Goal: Answer question/provide support

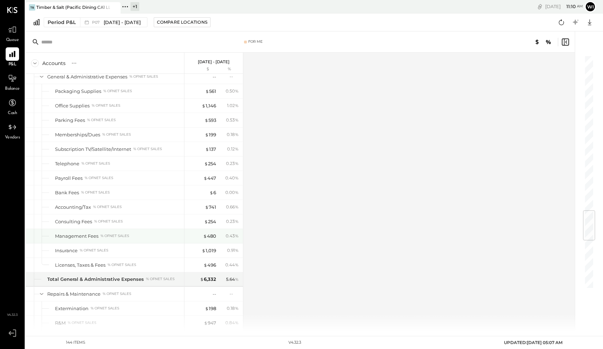
scroll to position [1311, 0]
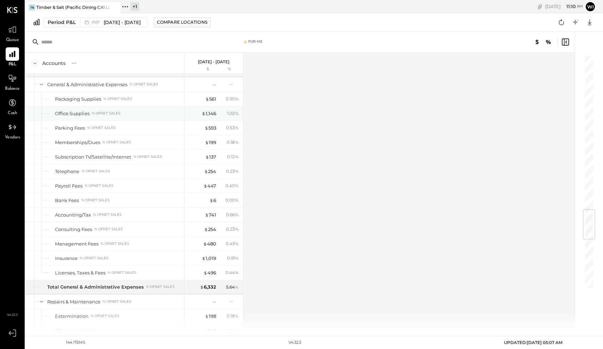
click at [146, 110] on div "Office Supplies % of NET SALES" at bounding box center [118, 113] width 126 height 7
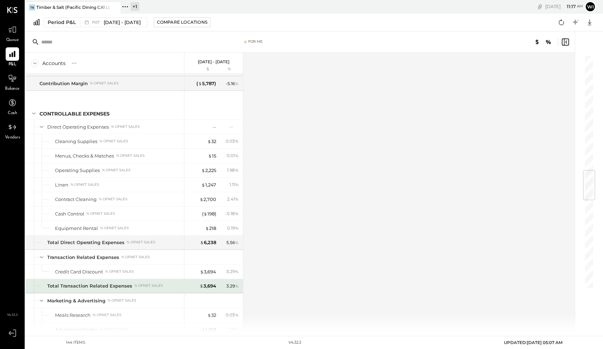
scroll to position [977, 0]
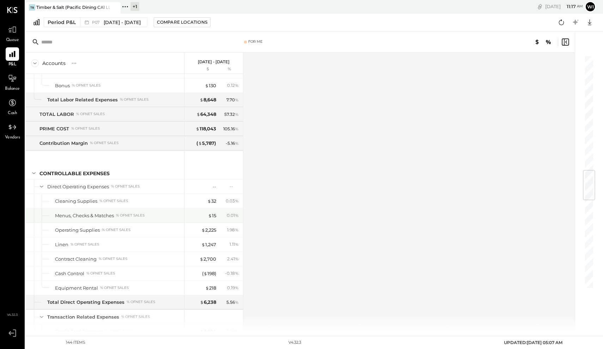
click at [145, 219] on div "Menus, Checks & Matches % of NET SALES" at bounding box center [104, 215] width 159 height 14
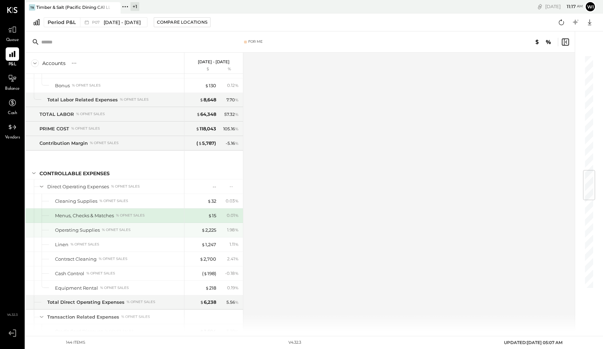
click at [101, 231] on div "Operating Supplies % of NET SALES" at bounding box center [118, 229] width 126 height 7
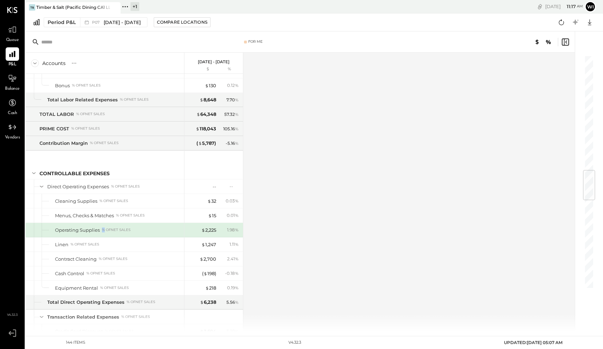
click at [101, 231] on div "Operating Supplies % of NET SALES" at bounding box center [118, 229] width 126 height 7
click at [141, 234] on div "Operating Supplies % of NET SALES" at bounding box center [104, 230] width 159 height 14
click at [70, 231] on div "Operating Supplies" at bounding box center [77, 229] width 45 height 7
click at [134, 232] on div "Operating Supplies % of NET SALES" at bounding box center [118, 229] width 126 height 7
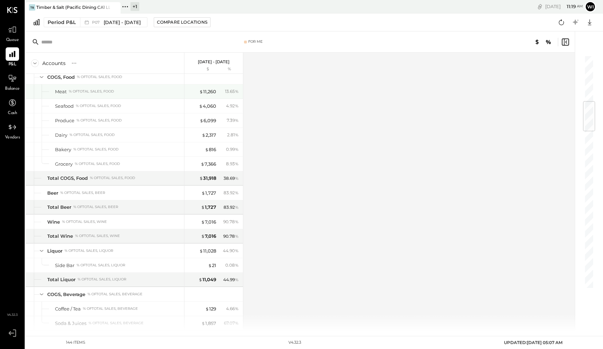
scroll to position [385, 0]
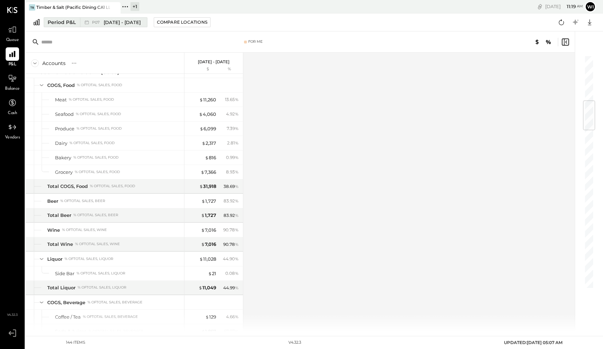
click at [99, 23] on span "P07" at bounding box center [97, 22] width 10 height 4
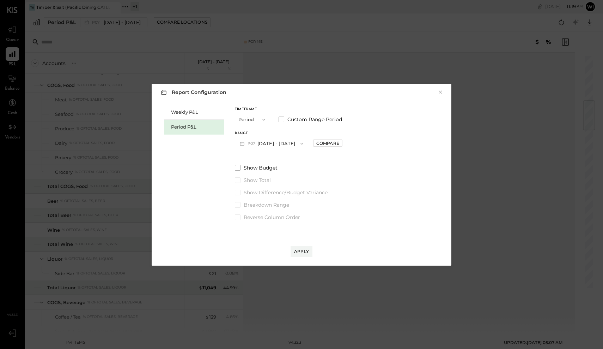
click at [287, 140] on button "P07 [DATE] - [DATE]" at bounding box center [271, 143] width 73 height 13
click at [278, 176] on span "[DATE] - [DATE]" at bounding box center [269, 174] width 34 height 6
click at [299, 248] on div "Apply" at bounding box center [301, 251] width 15 height 6
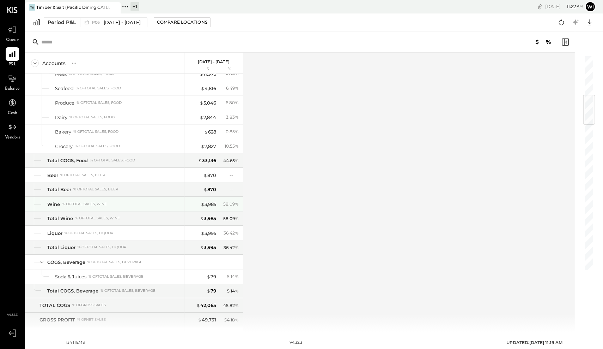
scroll to position [339, 0]
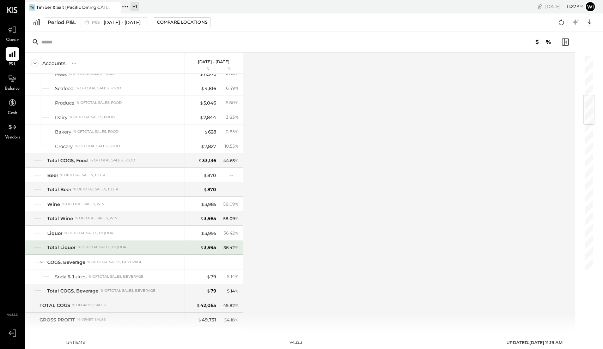
click at [164, 247] on div "Total Liquor % of Total Sales, Liquor" at bounding box center [114, 247] width 134 height 7
click at [104, 24] on span "[DATE] - [DATE]" at bounding box center [122, 22] width 37 height 7
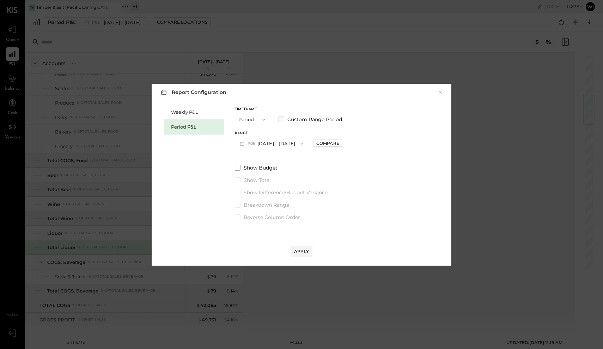
click at [291, 116] on span "Custom Range Period" at bounding box center [314, 119] width 55 height 7
click at [263, 147] on button "[DATE]" at bounding box center [256, 143] width 42 height 13
click at [364, 171] on div "Weekly P&L Period P&L Timeframe Period Custom Range Period Start Date [DATE] [D…" at bounding box center [302, 167] width 286 height 128
click at [250, 143] on button "[DATE]" at bounding box center [256, 143] width 42 height 13
click at [258, 188] on span "[DATE]" at bounding box center [250, 189] width 15 height 6
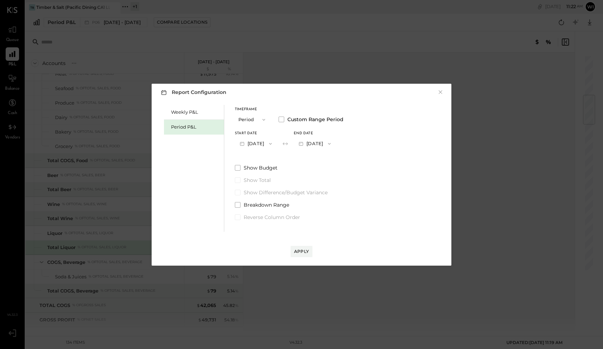
click at [331, 143] on button "[DATE]" at bounding box center [315, 143] width 42 height 13
click at [317, 159] on span "[DATE]" at bounding box center [309, 159] width 15 height 6
click at [303, 251] on div "Apply" at bounding box center [301, 251] width 15 height 6
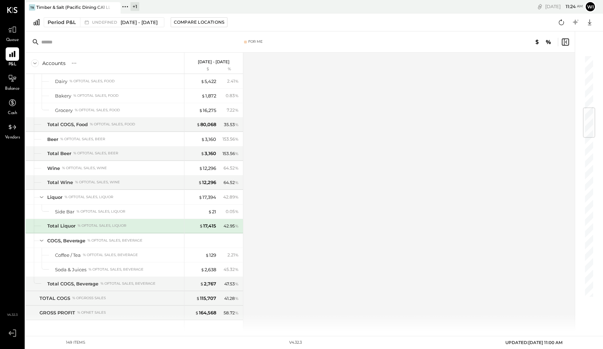
scroll to position [449, 0]
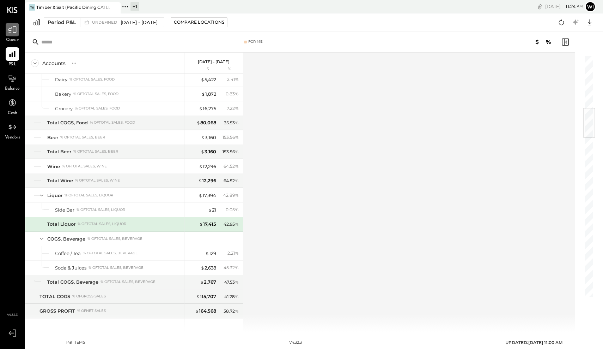
click at [13, 33] on icon at bounding box center [12, 29] width 9 height 9
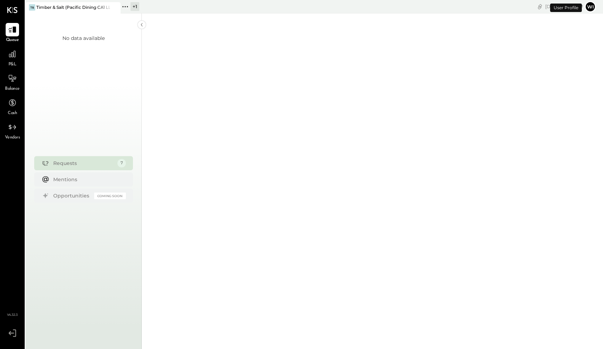
click at [95, 164] on div "Requests" at bounding box center [83, 162] width 61 height 7
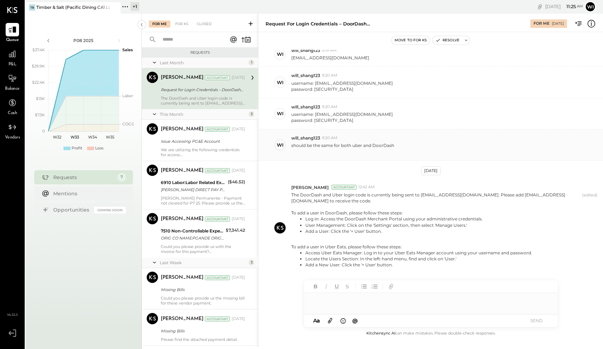
scroll to position [119, 0]
click at [389, 303] on div at bounding box center [431, 299] width 254 height 14
drag, startPoint x: 499, startPoint y: 194, endPoint x: 568, endPoint y: 192, distance: 68.8
click at [568, 192] on p "The DoorDash and Uber login code is currently being sent to [EMAIL_ADDRESS][DOM…" at bounding box center [435, 232] width 288 height 80
copy p "[EMAIL_ADDRESS][DOMAIN_NAME]"
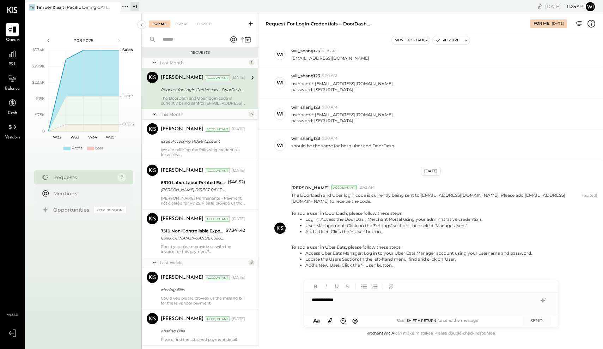
click at [377, 306] on div "**********" at bounding box center [431, 299] width 254 height 14
click at [354, 298] on div "**********" at bounding box center [431, 299] width 254 height 14
click at [420, 299] on div "**********" at bounding box center [431, 299] width 254 height 14
drag, startPoint x: 334, startPoint y: 301, endPoint x: 305, endPoint y: 301, distance: 28.9
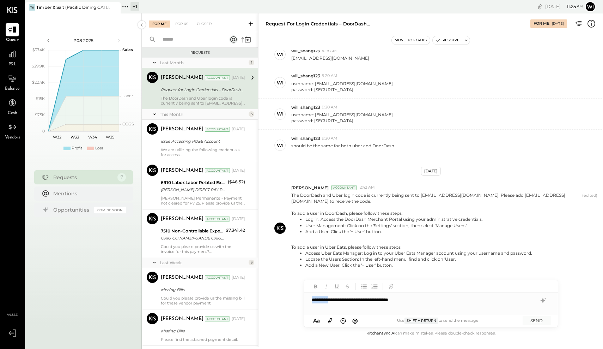
click at [305, 301] on div "**********" at bounding box center [431, 299] width 254 height 14
click at [438, 301] on div "**********" at bounding box center [431, 299] width 254 height 14
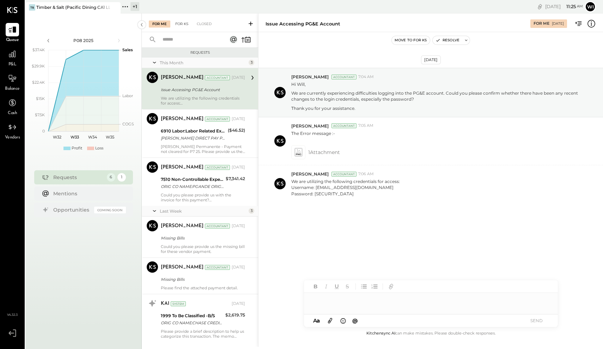
click at [183, 26] on div "For KS" at bounding box center [182, 23] width 20 height 7
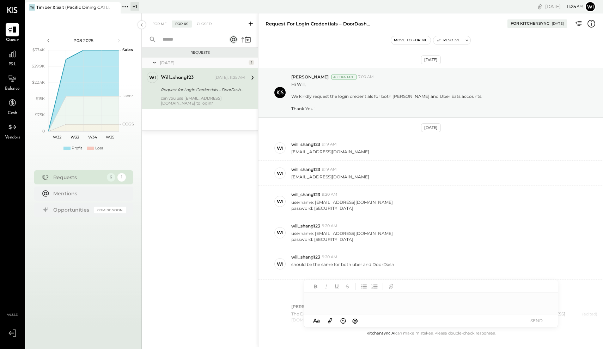
scroll to position [172, 0]
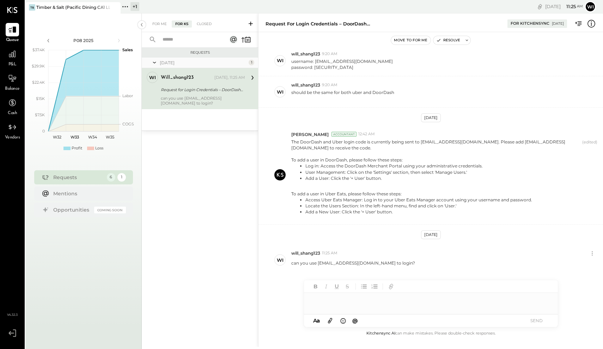
click at [335, 306] on div at bounding box center [431, 299] width 254 height 14
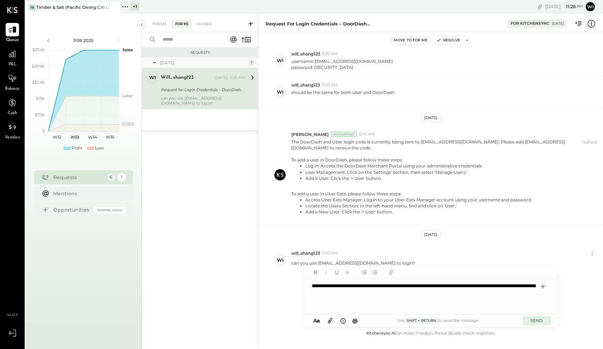
click at [542, 322] on button "SEND" at bounding box center [537, 320] width 28 height 10
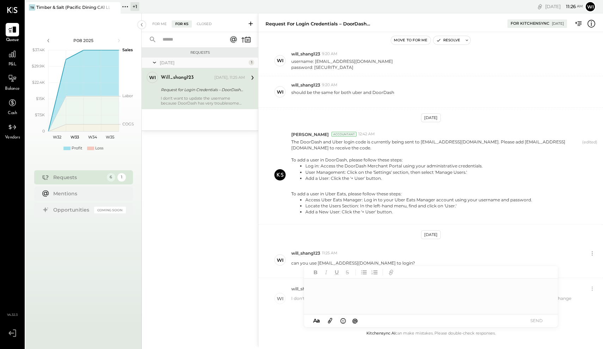
scroll to position [213, 0]
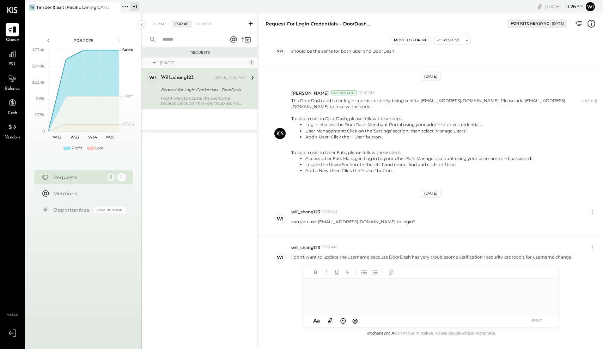
click at [161, 19] on div "For Me For KS Closed" at bounding box center [200, 22] width 116 height 19
click at [160, 24] on div "For Me" at bounding box center [160, 23] width 22 height 7
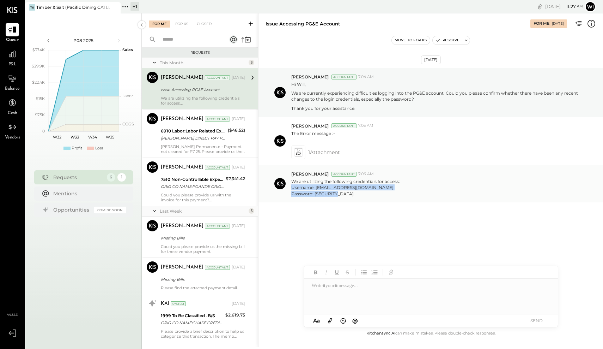
drag, startPoint x: 343, startPoint y: 192, endPoint x: 290, endPoint y: 189, distance: 52.7
click at [290, 189] on div "[PERSON_NAME] Accountant 7:06 AM We are utilizing the following credentials for…" at bounding box center [431, 183] width 345 height 37
copy p "Username: [EMAIL_ADDRESS][DOMAIN_NAME] Password: [SECURITY_DATA]"
click at [336, 293] on div at bounding box center [431, 295] width 254 height 35
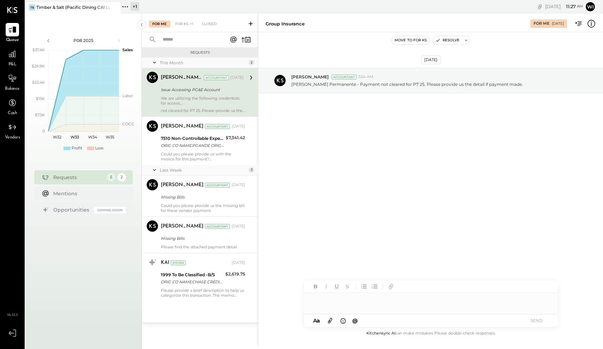
click at [379, 298] on div at bounding box center [431, 302] width 254 height 21
click at [184, 25] on div "For KS +1" at bounding box center [184, 23] width 25 height 7
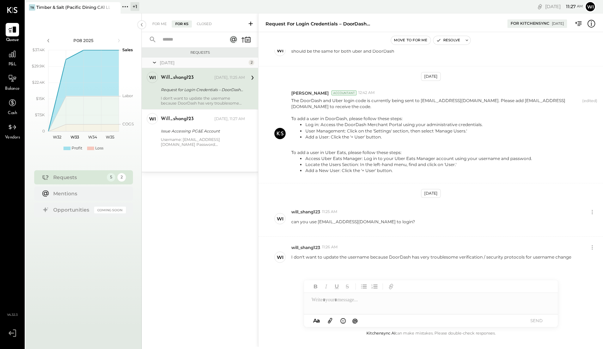
click at [328, 299] on div at bounding box center [431, 302] width 254 height 21
click at [200, 25] on div "Closed" at bounding box center [204, 23] width 22 height 7
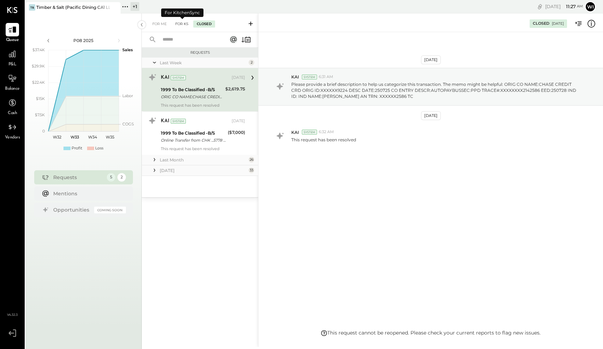
click at [178, 25] on div "For KS" at bounding box center [182, 23] width 20 height 7
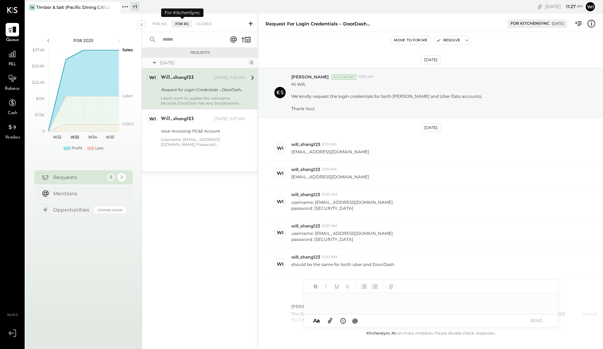
scroll to position [213, 0]
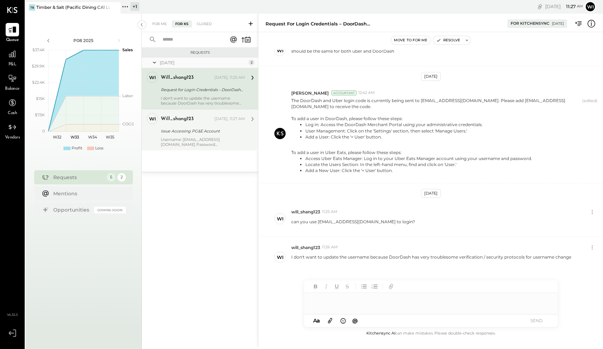
click at [203, 137] on div "Username: [EMAIL_ADDRESS][DOMAIN_NAME] Password: [SECURITY_DATA]" at bounding box center [203, 142] width 84 height 10
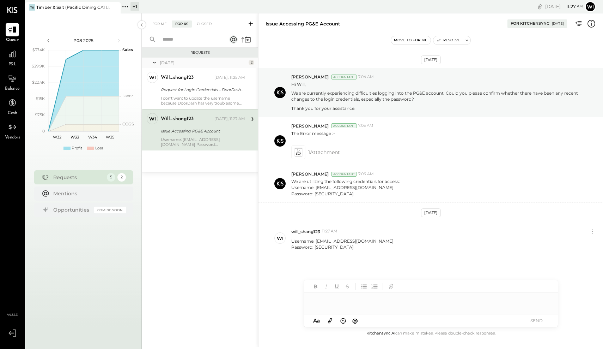
click at [337, 304] on div at bounding box center [431, 299] width 254 height 14
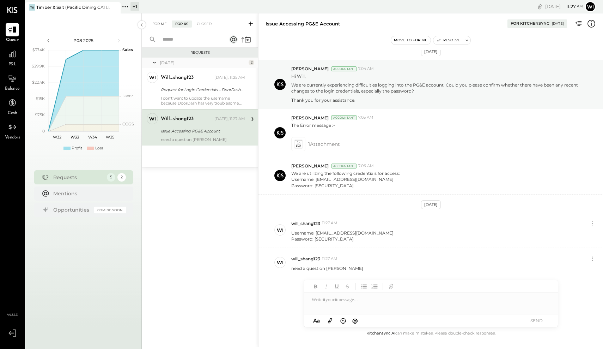
click at [158, 23] on div "For Me" at bounding box center [160, 23] width 22 height 7
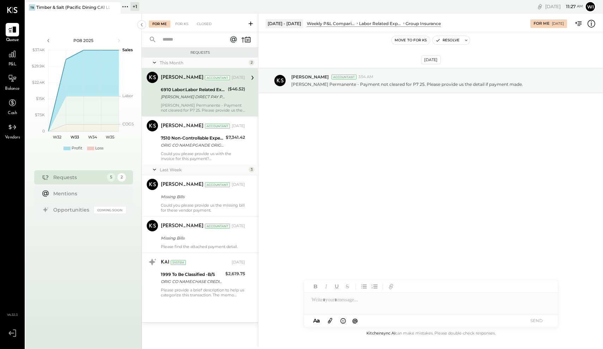
click at [349, 304] on div at bounding box center [431, 299] width 254 height 14
click at [340, 302] on div "**********" at bounding box center [431, 299] width 254 height 14
click at [405, 301] on div "**********" at bounding box center [431, 299] width 254 height 14
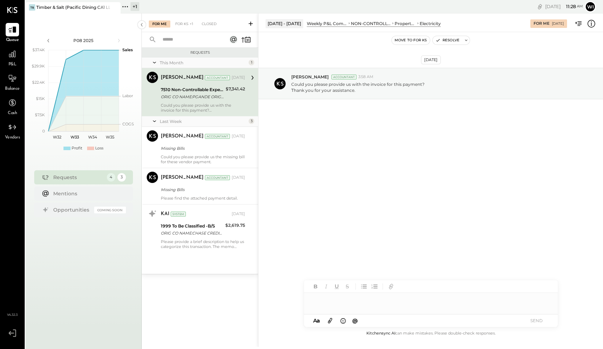
click at [206, 99] on div "ORIG CO NAME:PGANDE ORIG ID:XXXXXX2640 DESC DATE:[DATE] CO ENTRY DESCR:WEB ONLI…" at bounding box center [192, 96] width 63 height 7
click at [350, 297] on div at bounding box center [431, 302] width 254 height 21
click at [386, 300] on div "**********" at bounding box center [431, 299] width 254 height 14
click at [431, 301] on div "**********" at bounding box center [431, 299] width 254 height 14
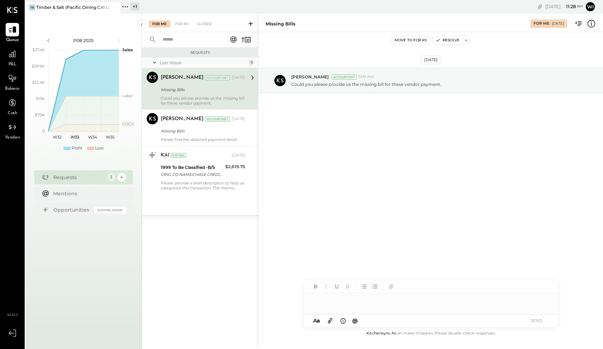
click at [177, 91] on div "Missing Bills" at bounding box center [202, 89] width 82 height 7
click at [386, 82] on p "Could you please provide us the missing bill for these vendor payment." at bounding box center [366, 84] width 150 height 6
click at [213, 81] on div "[PERSON_NAME] Accountant" at bounding box center [195, 77] width 69 height 7
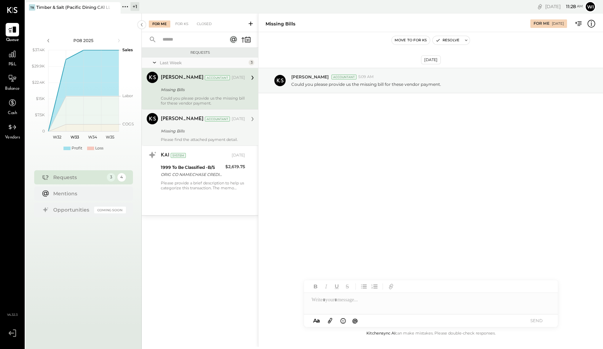
click at [224, 131] on div "Missing Bills" at bounding box center [202, 130] width 82 height 7
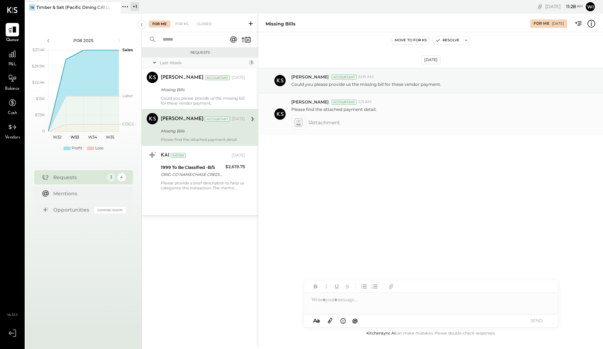
click at [299, 120] on icon at bounding box center [299, 121] width 4 height 2
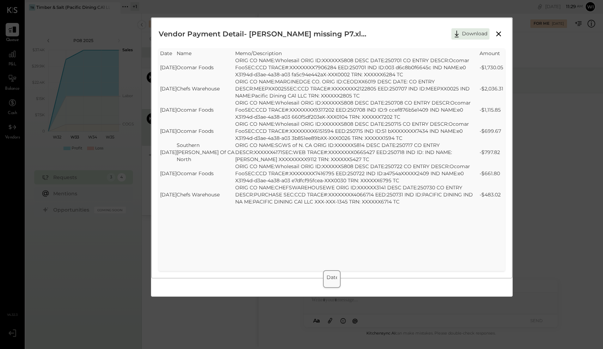
drag, startPoint x: 504, startPoint y: 212, endPoint x: 150, endPoint y: 54, distance: 387.7
click at [150, 54] on div "Vendor Payment Detail- [PERSON_NAME] missing P7.xlsx Download SheetJS Table Exp…" at bounding box center [301, 174] width 603 height 349
copy title "SheetJS Table Export"
click at [498, 34] on icon at bounding box center [498, 33] width 5 height 5
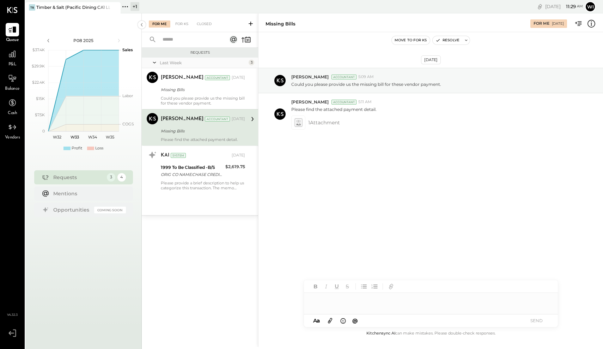
click at [346, 301] on div at bounding box center [431, 299] width 254 height 14
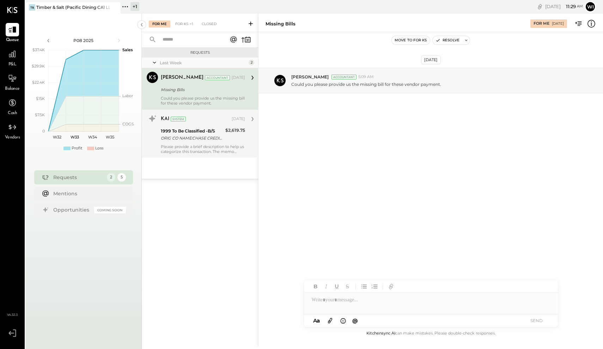
click at [198, 144] on div "Please provide a brief description to help us categorize this transaction. The …" at bounding box center [203, 149] width 84 height 10
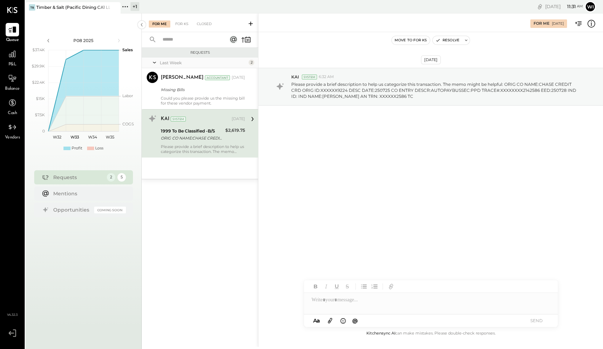
click at [355, 303] on div at bounding box center [431, 299] width 254 height 14
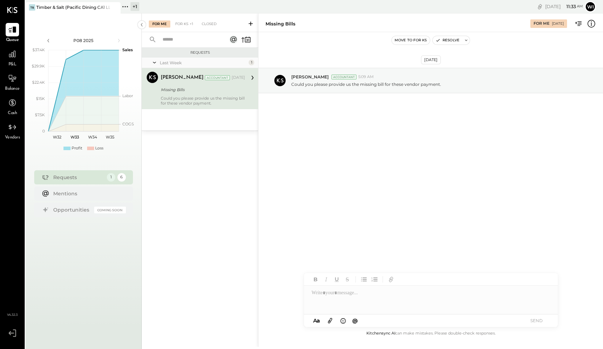
click at [200, 98] on div "Could you please provide us the missing bill for these vendor payment." at bounding box center [203, 101] width 84 height 10
